Goal: Information Seeking & Learning: Compare options

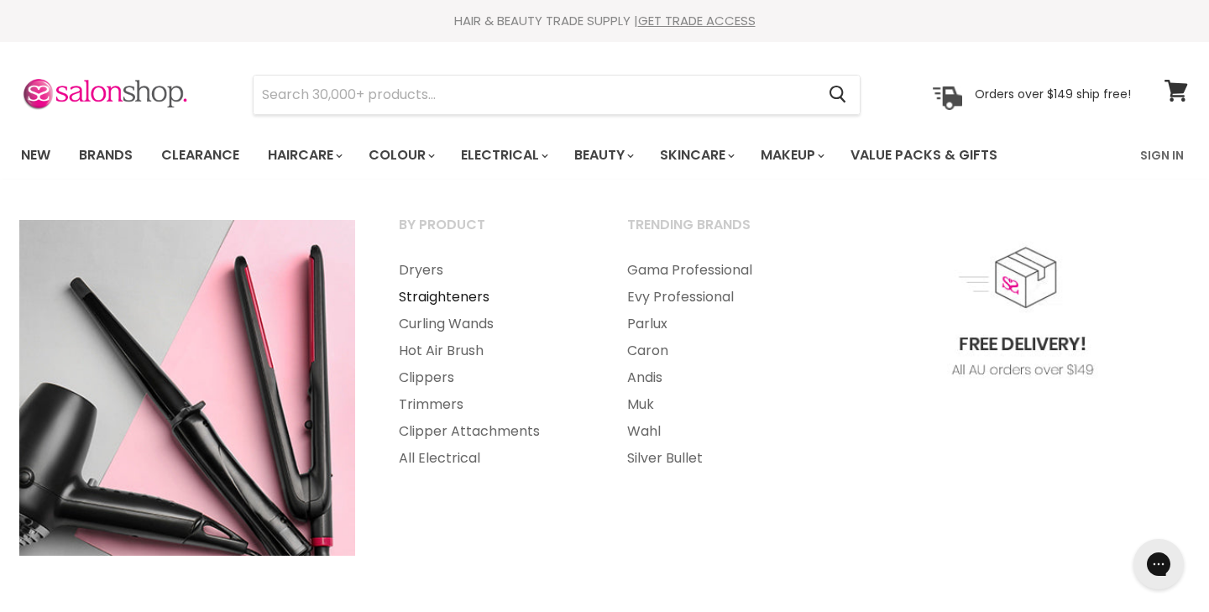
click at [482, 292] on link "Straighteners" at bounding box center [490, 297] width 225 height 27
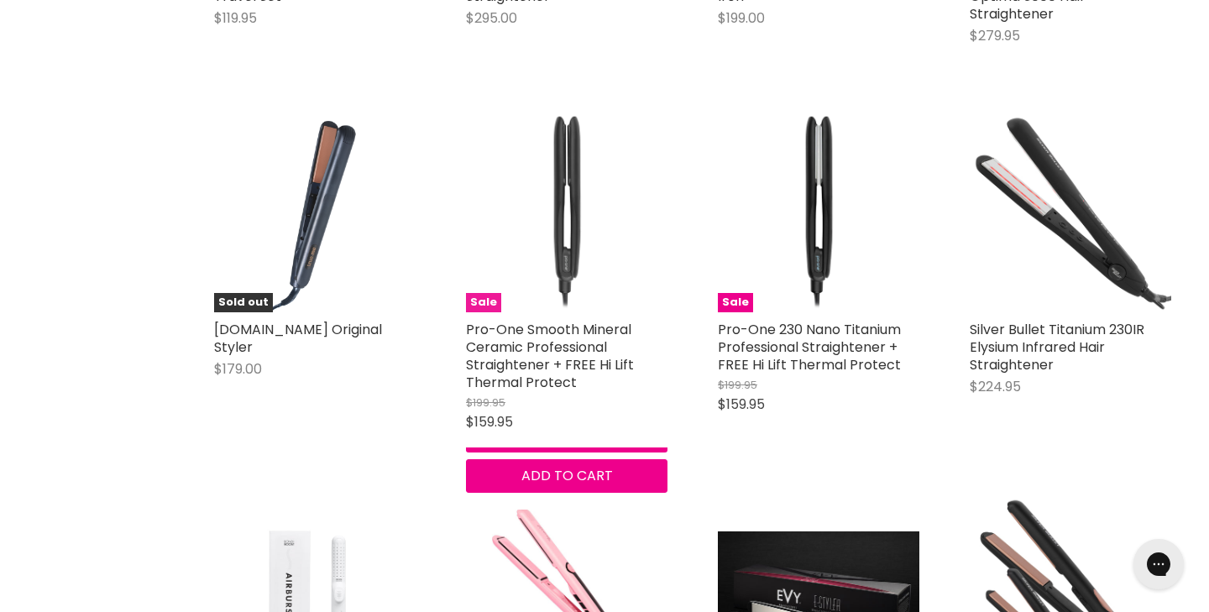
scroll to position [1362, 0]
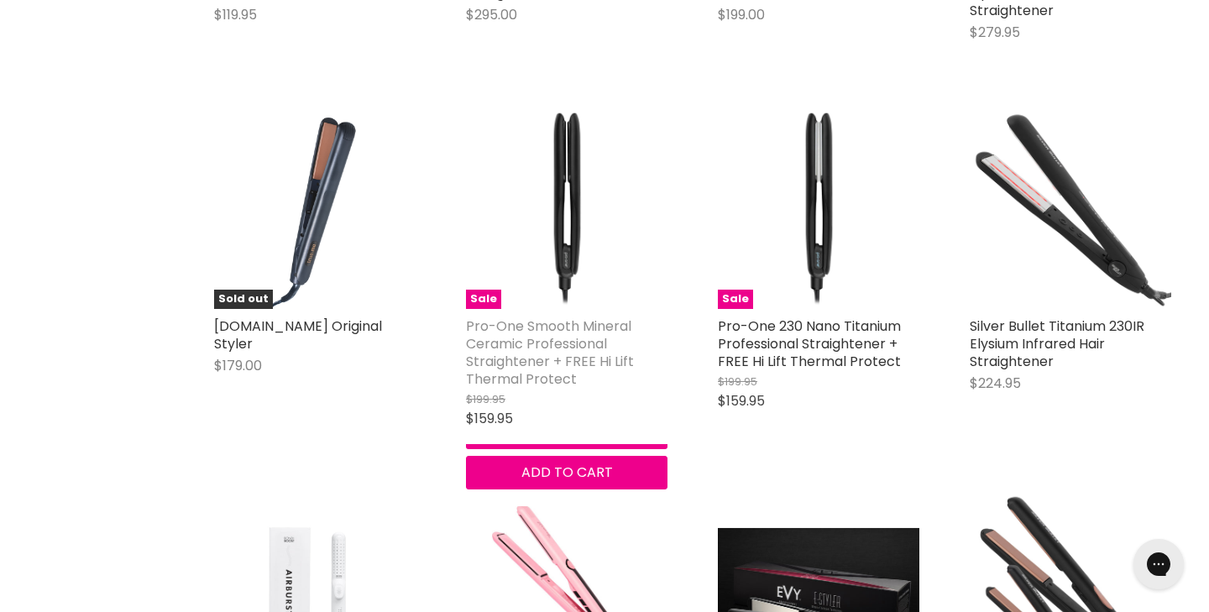
click at [496, 343] on link "Pro-One Smooth Mineral Ceramic Professional Straightener + FREE Hi Lift Thermal…" at bounding box center [550, 353] width 168 height 72
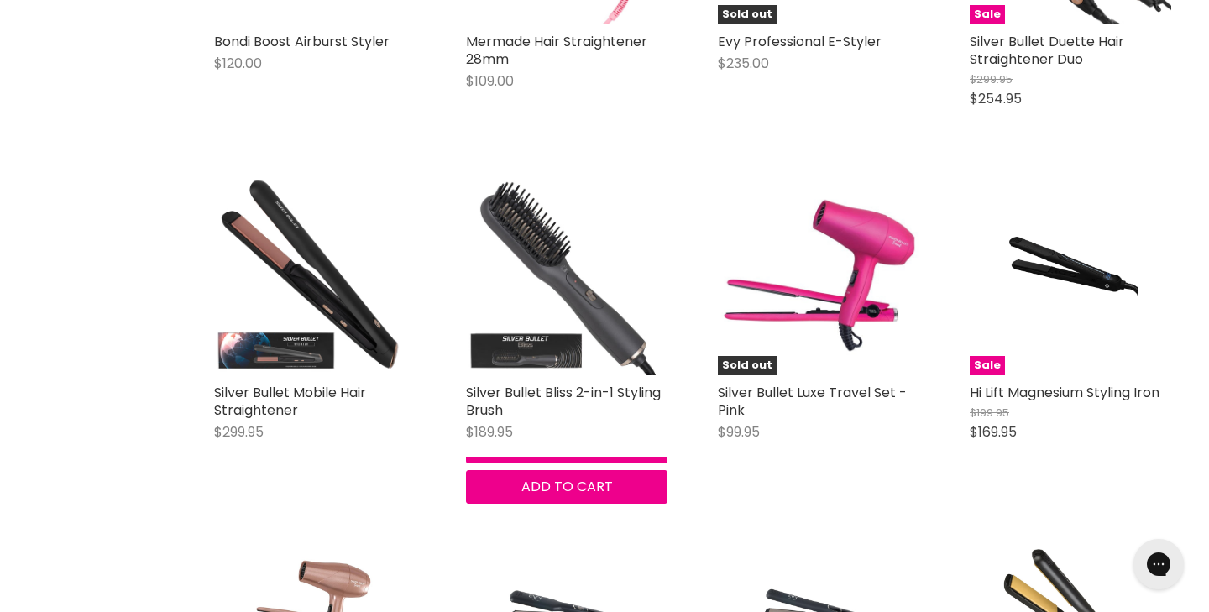
scroll to position [2036, 0]
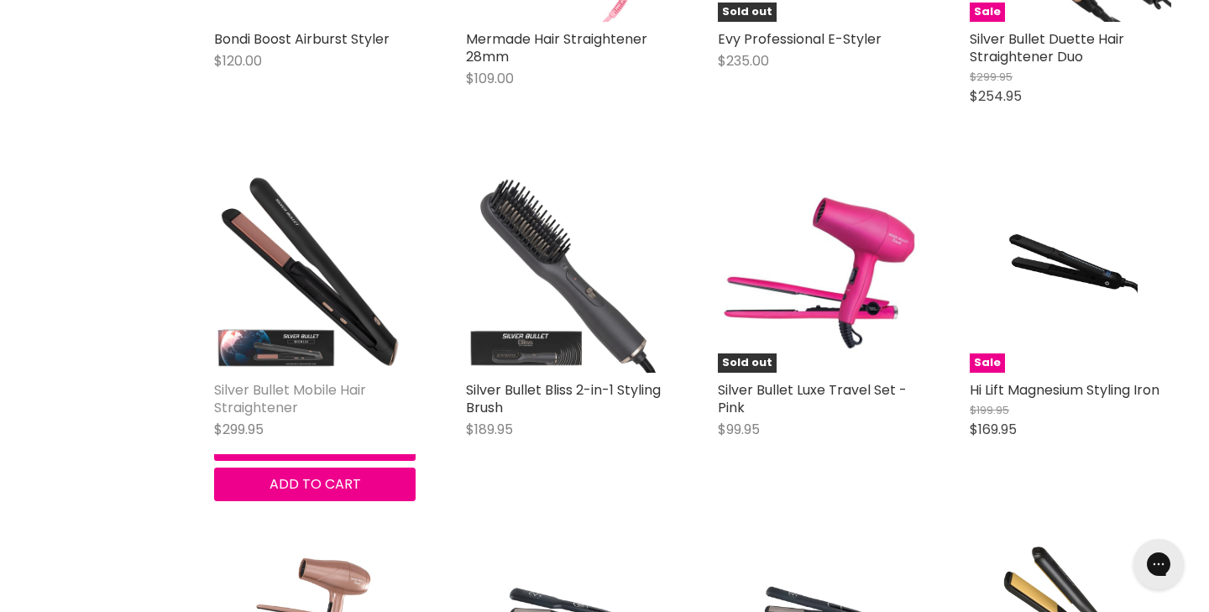
click at [301, 383] on link "Silver Bullet Mobile Hair Straightener" at bounding box center [290, 398] width 152 height 37
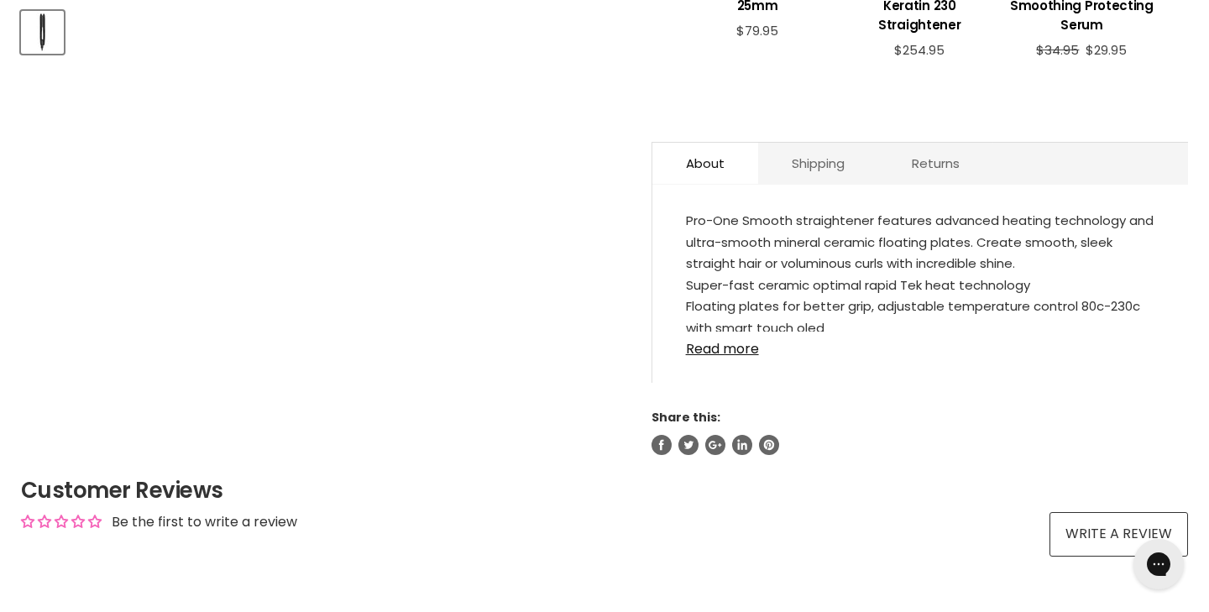
scroll to position [811, 0]
click at [701, 348] on link "Read more" at bounding box center [920, 342] width 469 height 25
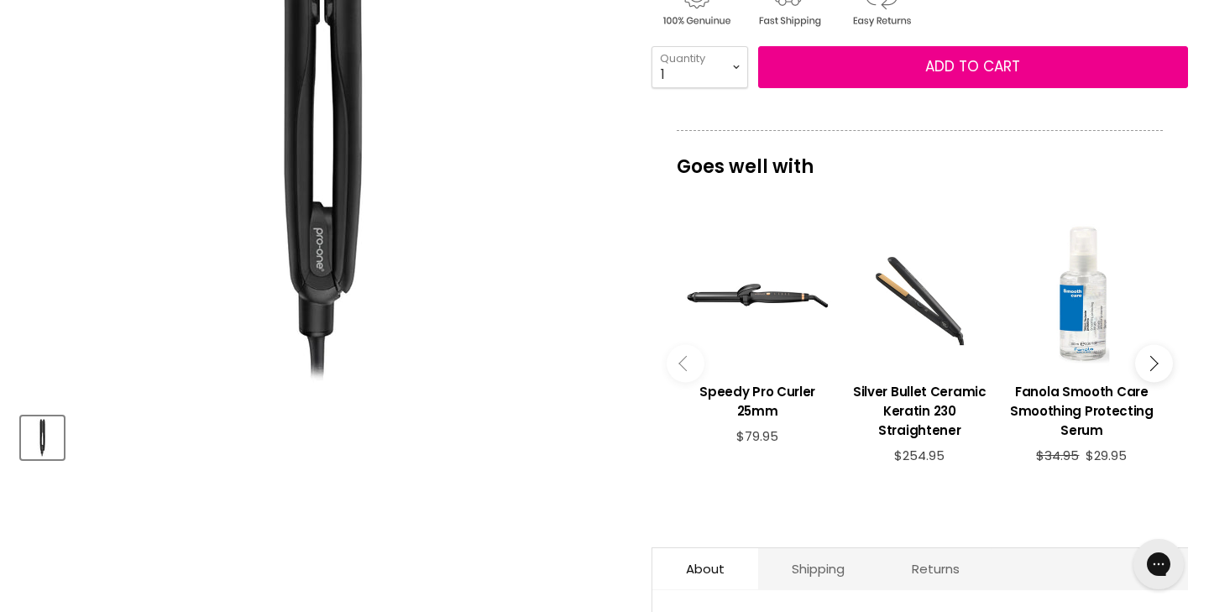
scroll to position [357, 0]
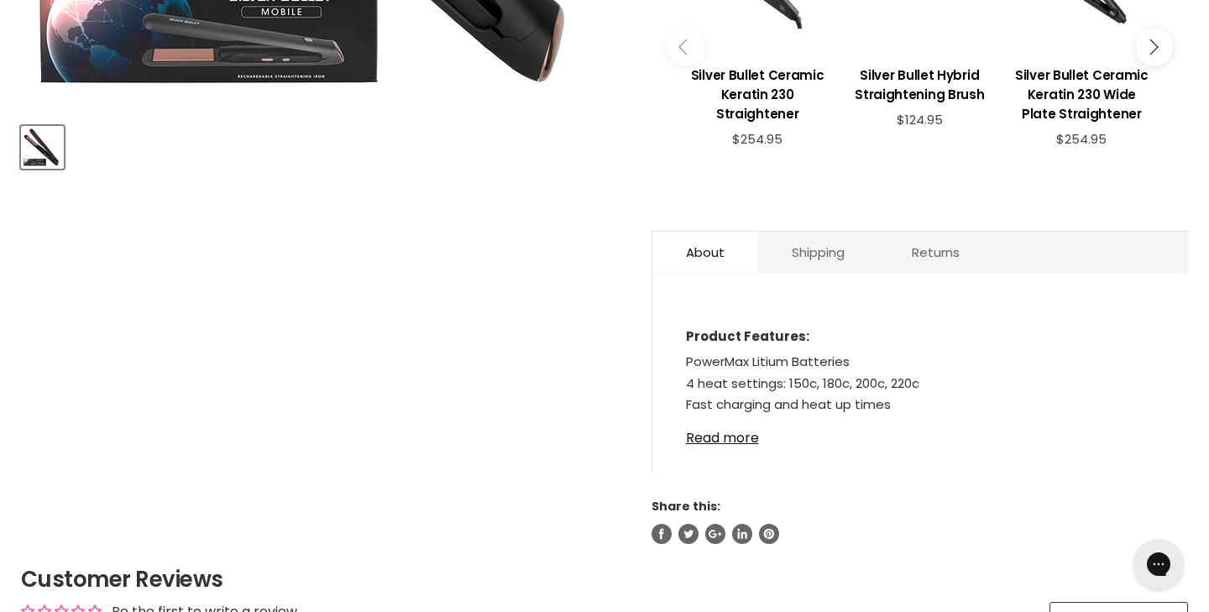
scroll to position [695, 0]
click at [713, 438] on link "Read more" at bounding box center [920, 432] width 469 height 25
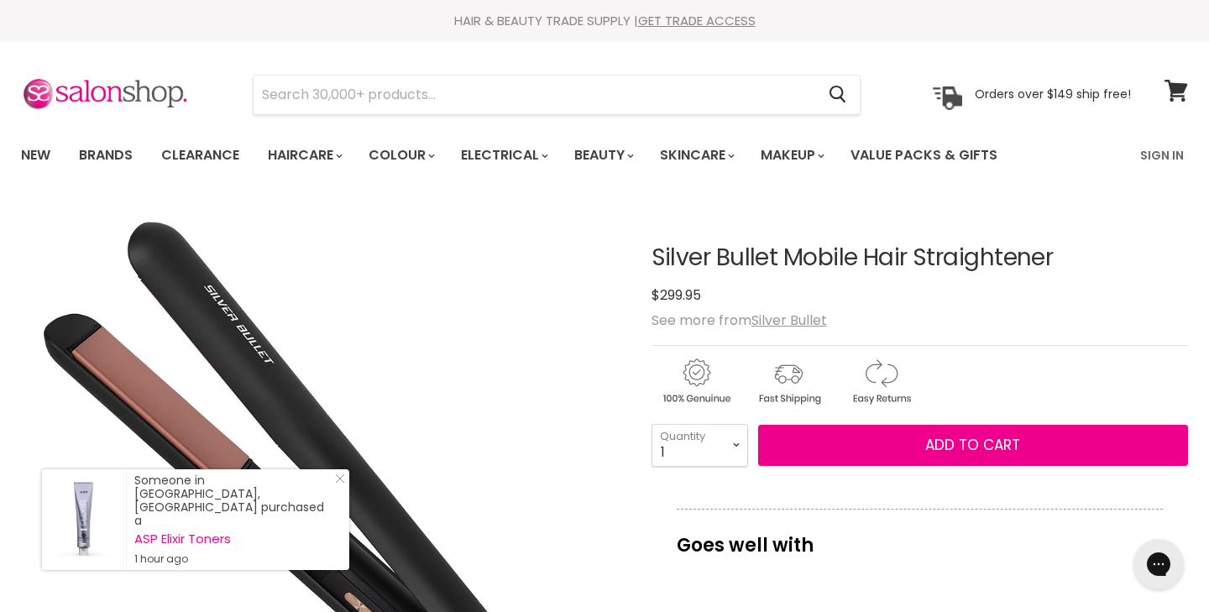
scroll to position [0, 0]
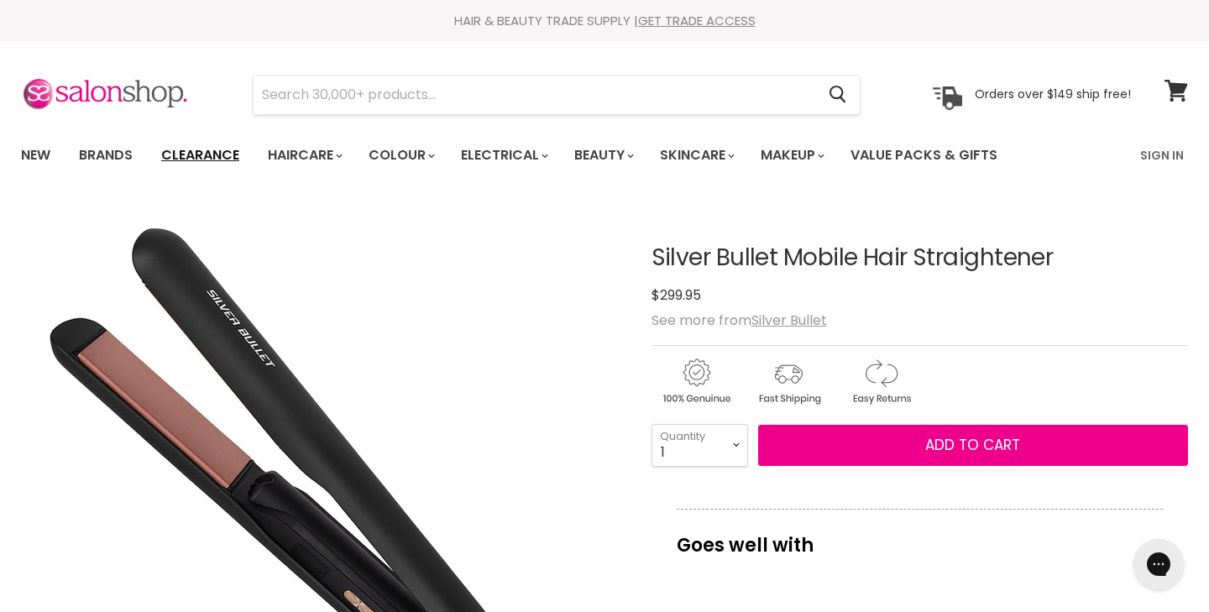
click at [229, 153] on link "Clearance" at bounding box center [200, 155] width 103 height 35
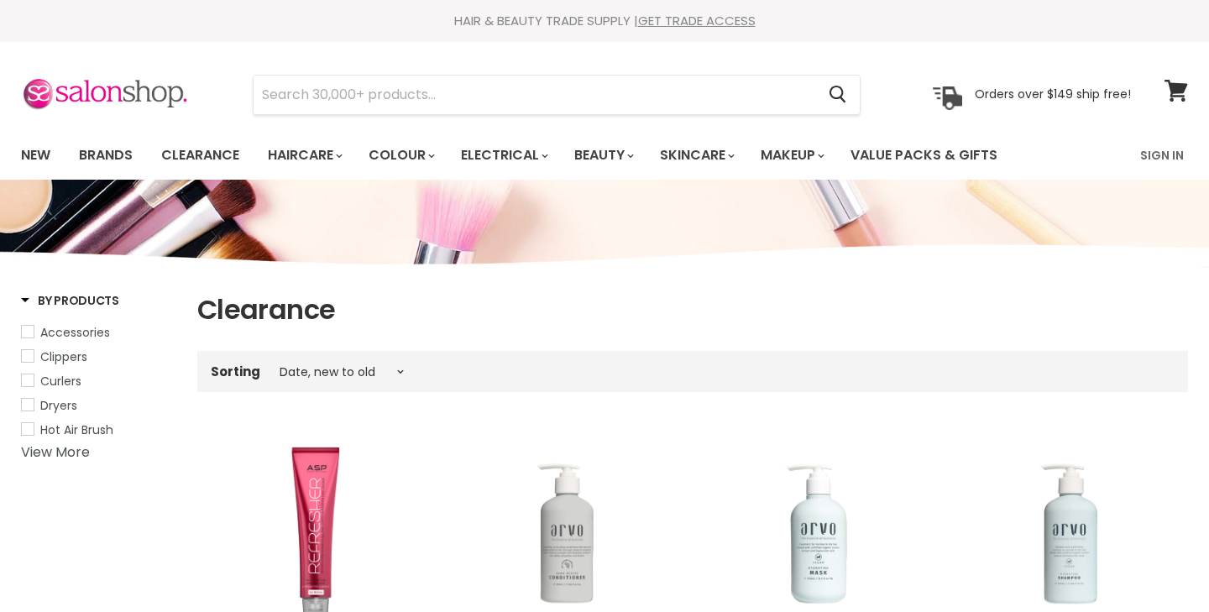
select select "created-descending"
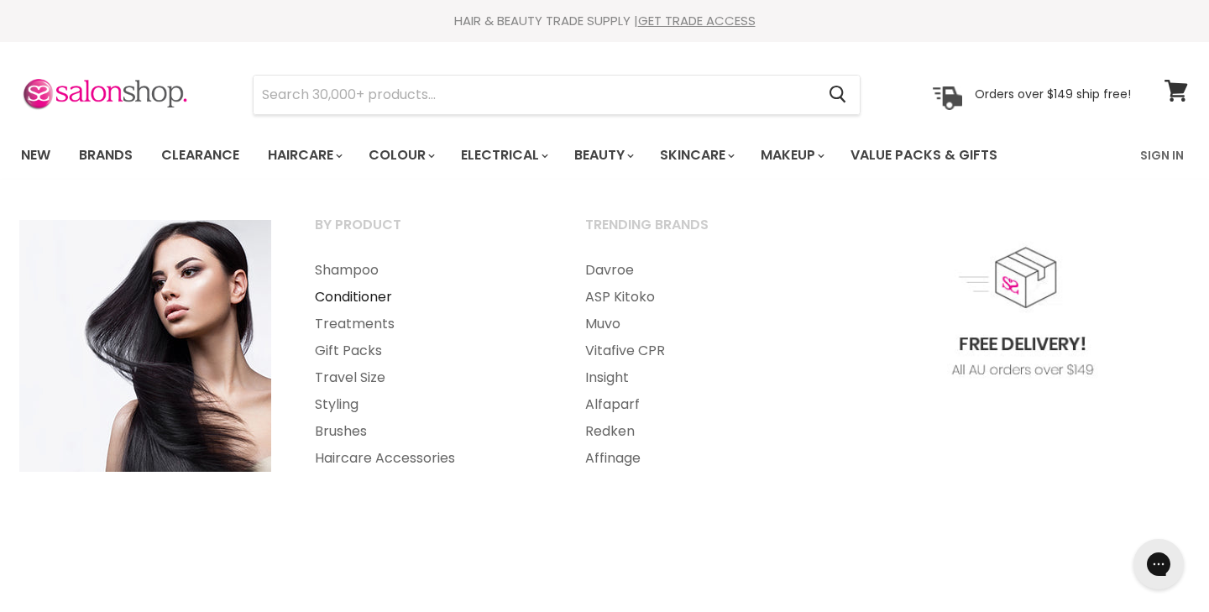
click at [367, 291] on link "Conditioner" at bounding box center [427, 297] width 267 height 27
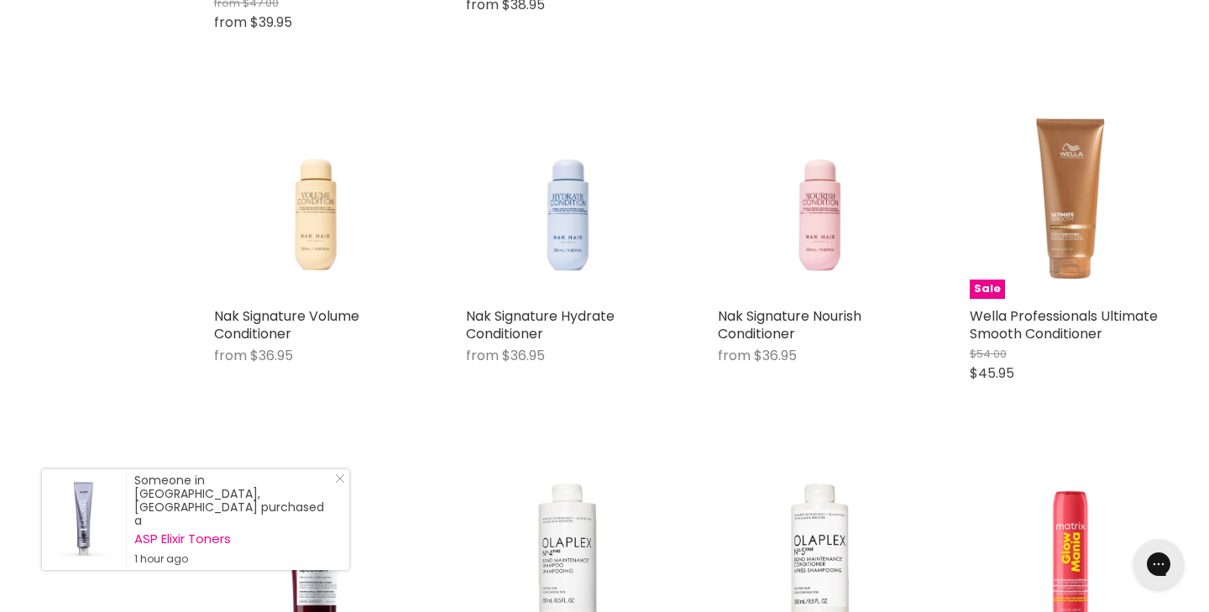
scroll to position [2438, 0]
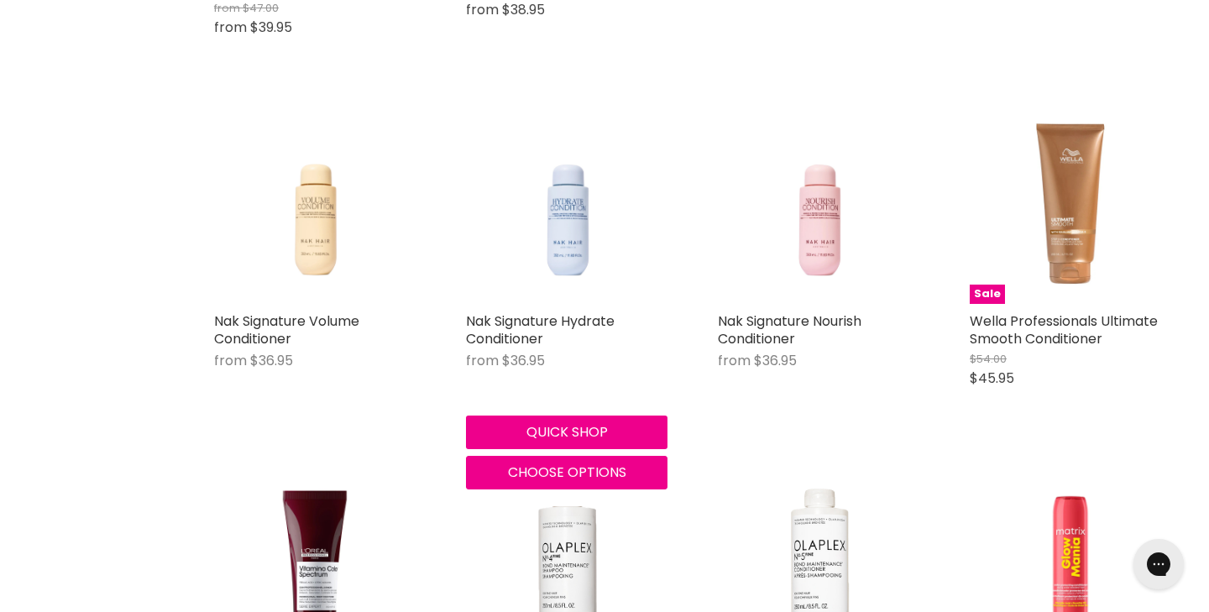
click at [565, 252] on img "Main content" at bounding box center [566, 203] width 161 height 202
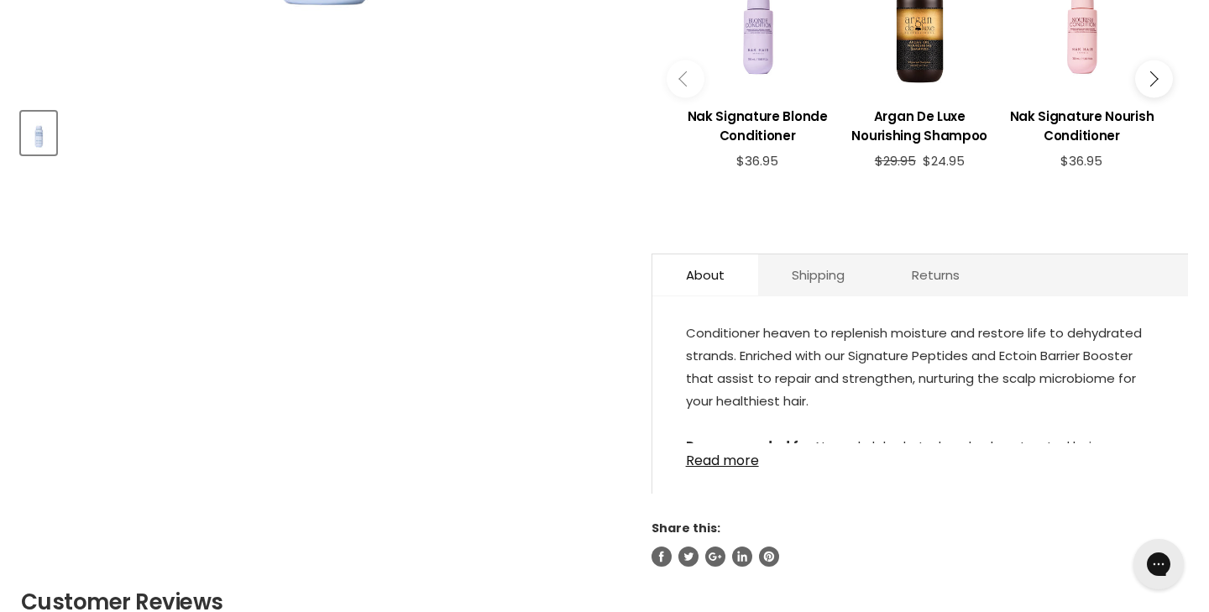
scroll to position [710, 0]
click at [740, 443] on link "Read more" at bounding box center [920, 455] width 469 height 25
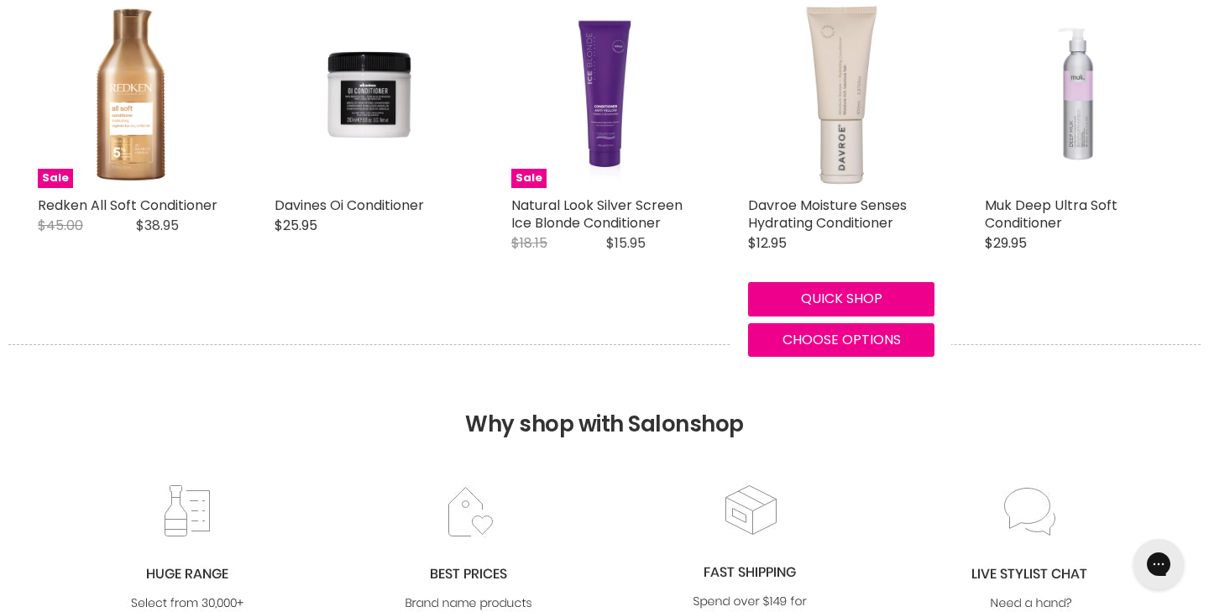
scroll to position [1770, 0]
